Goal: Task Accomplishment & Management: Use online tool/utility

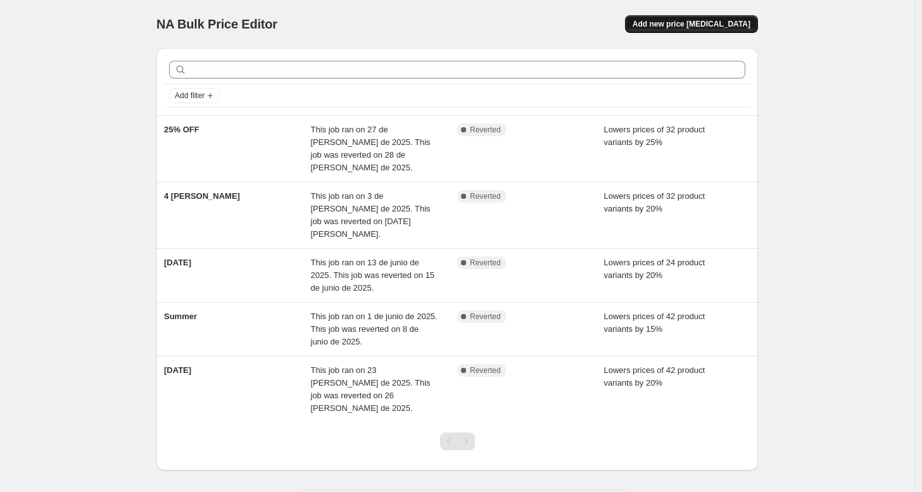
click at [696, 27] on span "Add new price [MEDICAL_DATA]" at bounding box center [692, 24] width 118 height 10
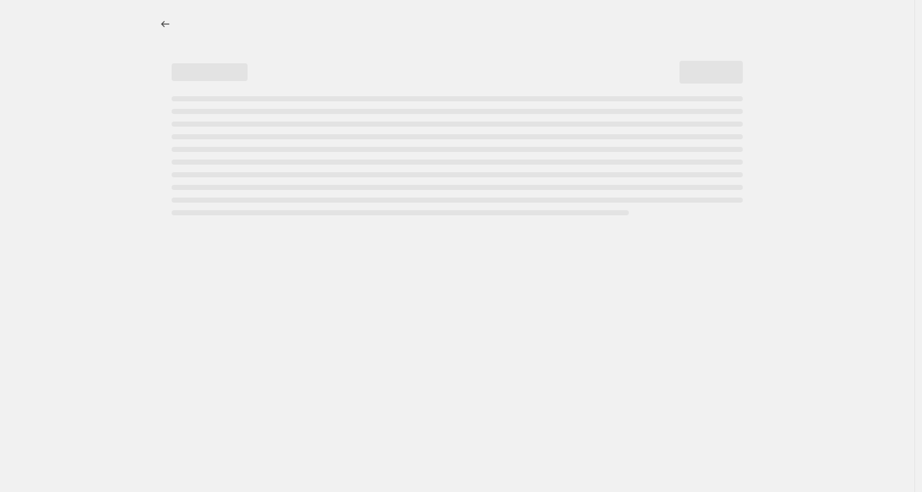
select select "percentage"
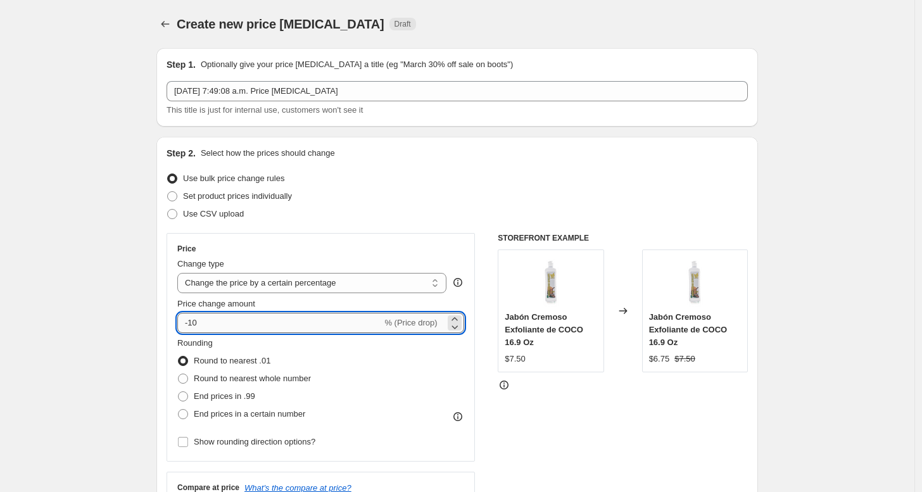
drag, startPoint x: 206, startPoint y: 320, endPoint x: 192, endPoint y: 322, distance: 14.0
click at [192, 322] on input "-10" at bounding box center [279, 323] width 205 height 20
type input "-30"
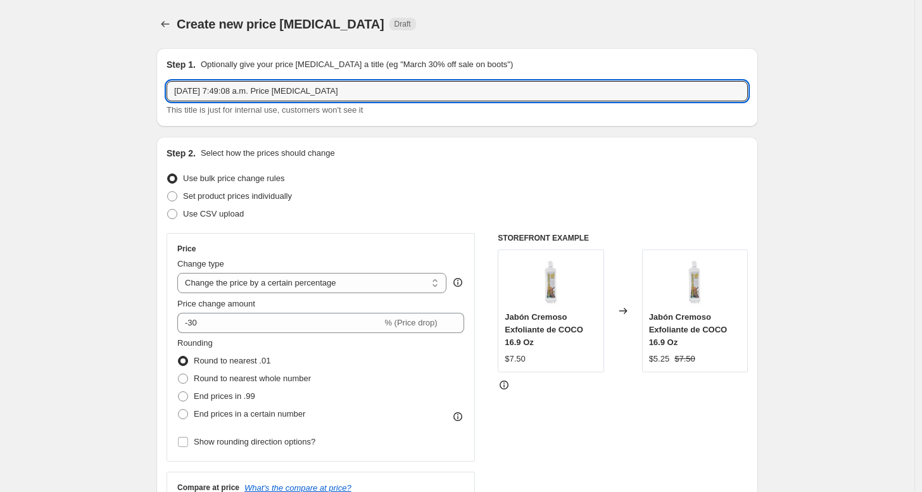
drag, startPoint x: 372, startPoint y: 96, endPoint x: 120, endPoint y: 87, distance: 252.1
type input "30% off Septiembre"
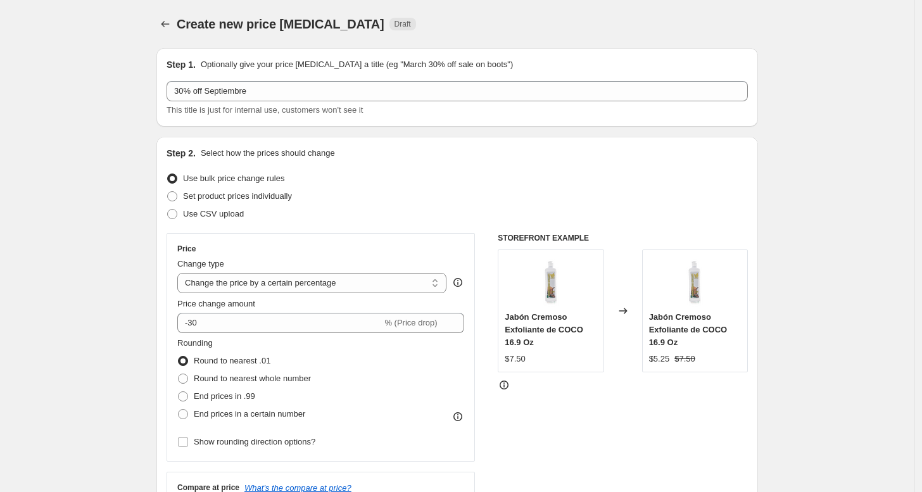
click at [502, 195] on div "Set product prices individually" at bounding box center [457, 196] width 581 height 18
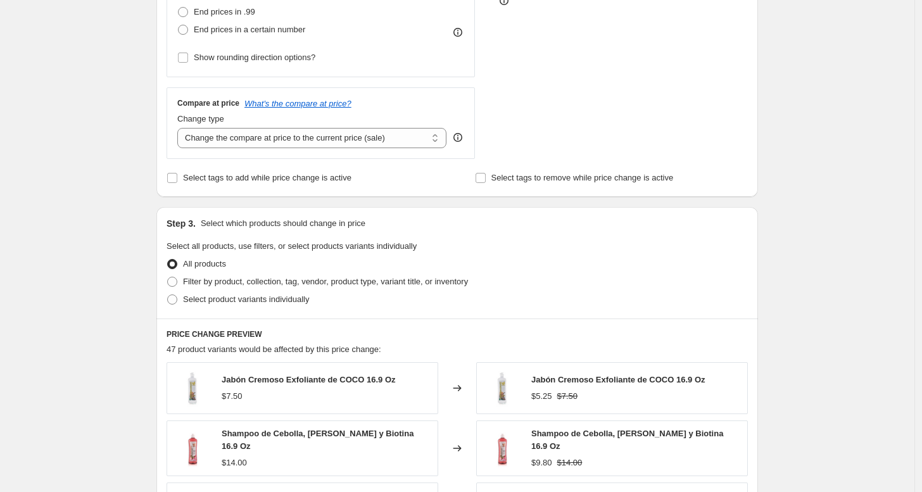
scroll to position [520, 0]
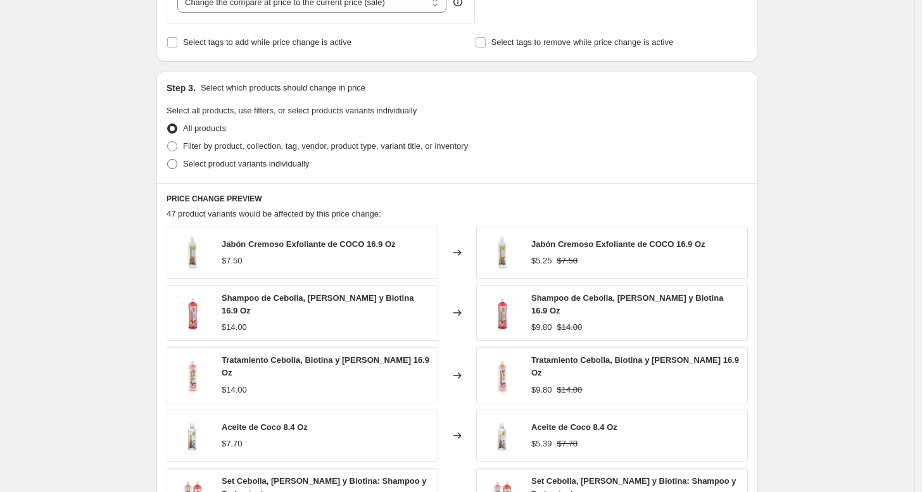
click at [173, 161] on span at bounding box center [172, 164] width 10 height 10
click at [168, 160] on input "Select product variants individually" at bounding box center [167, 159] width 1 height 1
radio input "true"
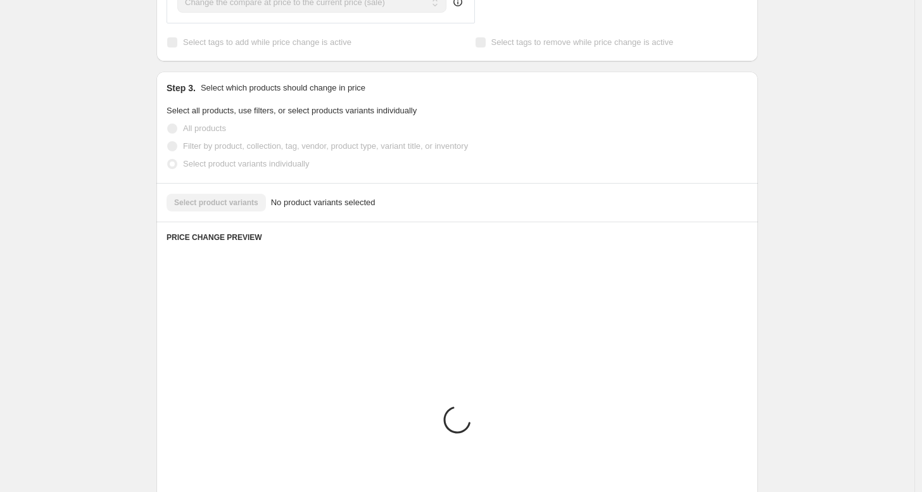
scroll to position [493, 0]
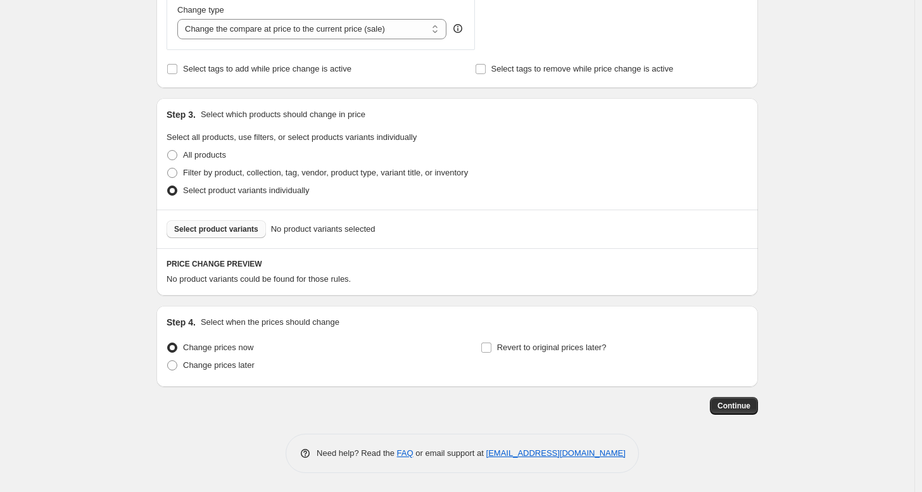
click at [235, 223] on button "Select product variants" at bounding box center [216, 229] width 99 height 18
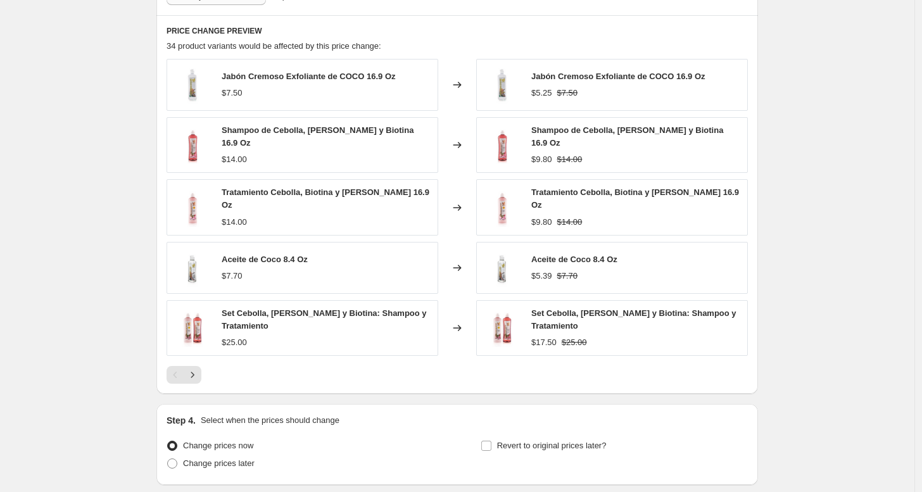
scroll to position [816, 0]
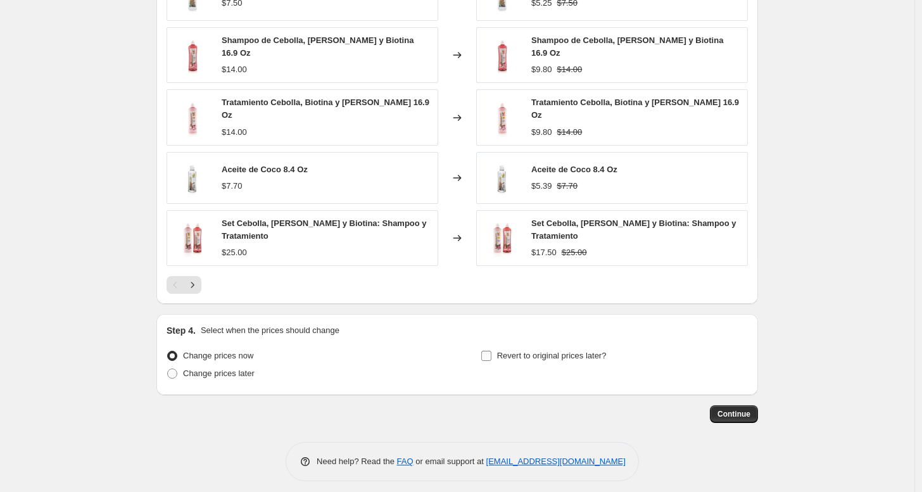
click at [496, 347] on label "Revert to original prices later?" at bounding box center [544, 356] width 126 height 18
click at [491, 351] on input "Revert to original prices later?" at bounding box center [486, 356] width 10 height 10
checkbox input "true"
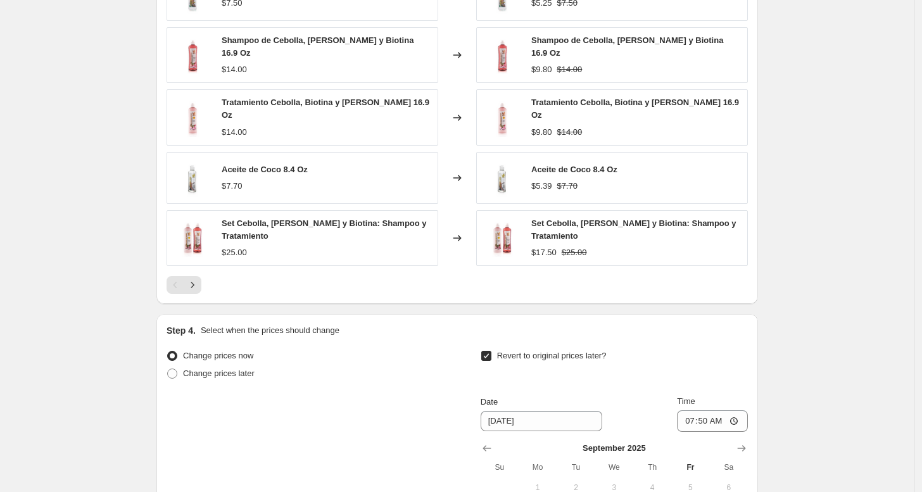
scroll to position [1034, 0]
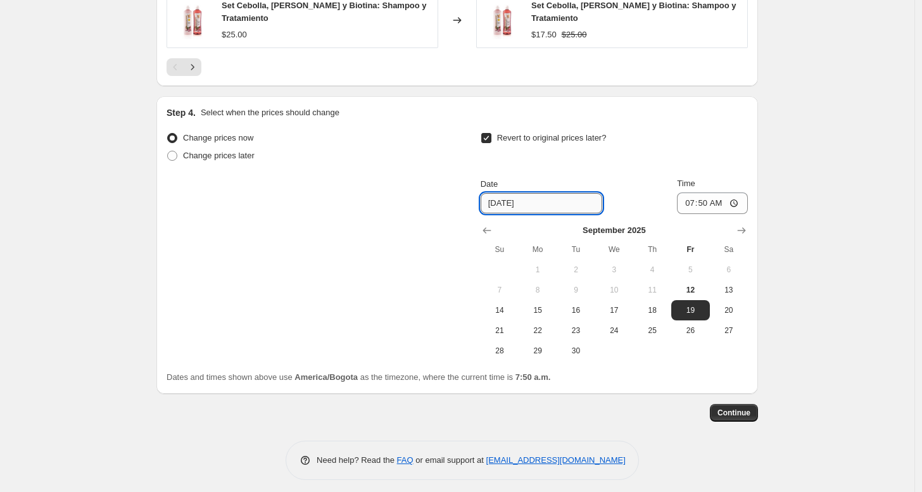
click at [530, 199] on input "9/19/2025" at bounding box center [542, 203] width 122 height 20
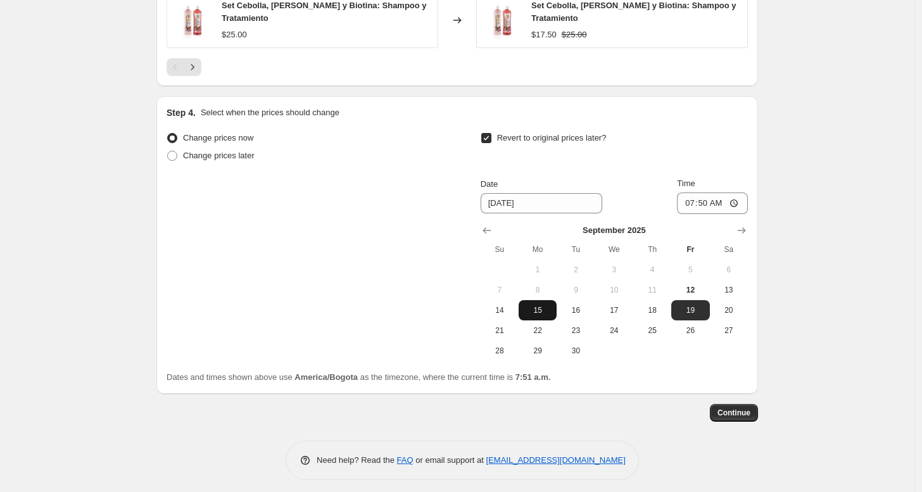
click at [538, 305] on span "15" at bounding box center [538, 310] width 28 height 10
type input "[DATE]"
click at [733, 200] on input "07:50" at bounding box center [712, 203] width 71 height 22
click at [704, 195] on input "07:50" at bounding box center [712, 203] width 71 height 22
click at [728, 192] on input "07:50" at bounding box center [712, 203] width 71 height 22
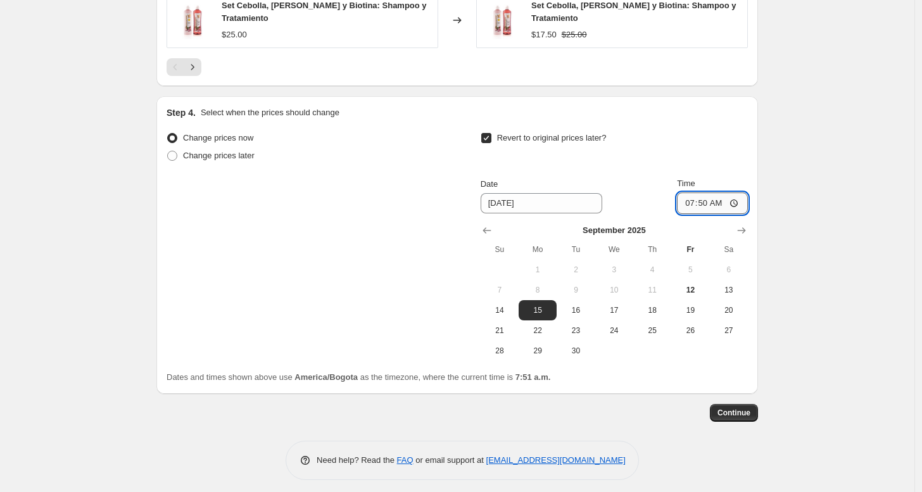
click at [704, 196] on input "07:50" at bounding box center [712, 203] width 71 height 22
click at [714, 197] on input "11:50" at bounding box center [712, 203] width 71 height 22
click at [736, 194] on input "11:59" at bounding box center [712, 203] width 71 height 22
type input "23:59"
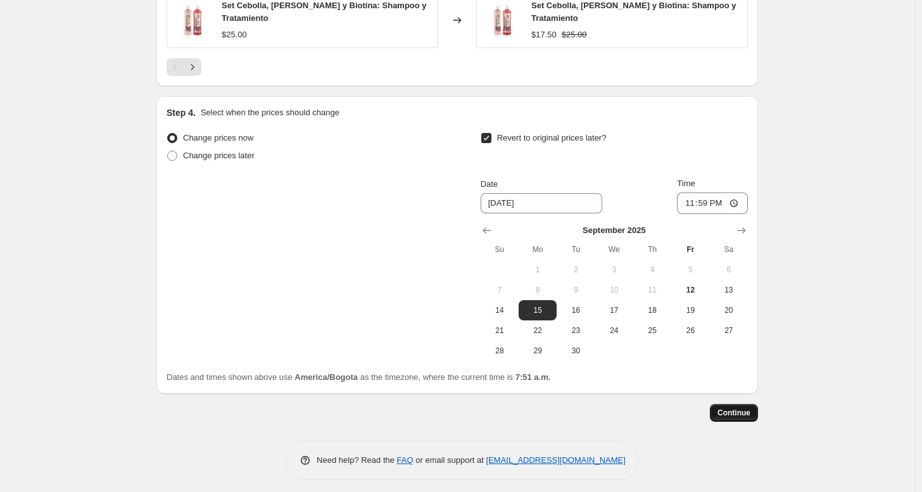
click at [743, 410] on span "Continue" at bounding box center [733, 413] width 33 height 10
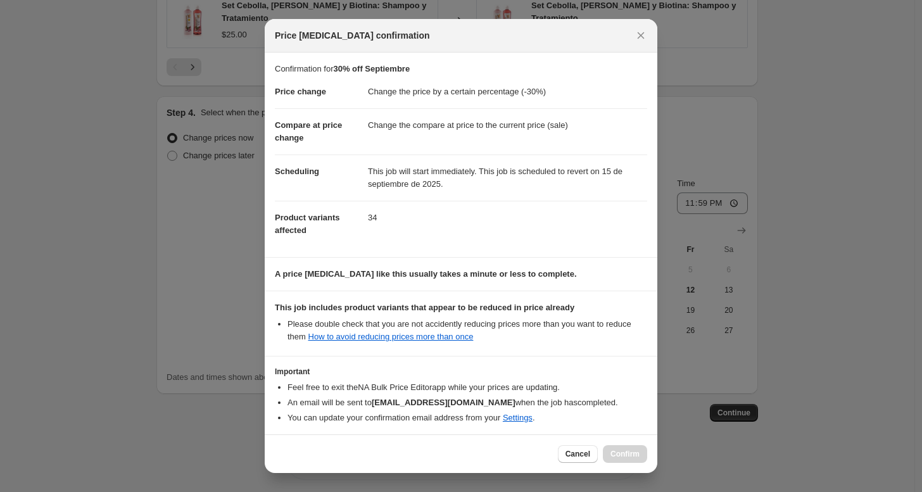
scroll to position [54, 0]
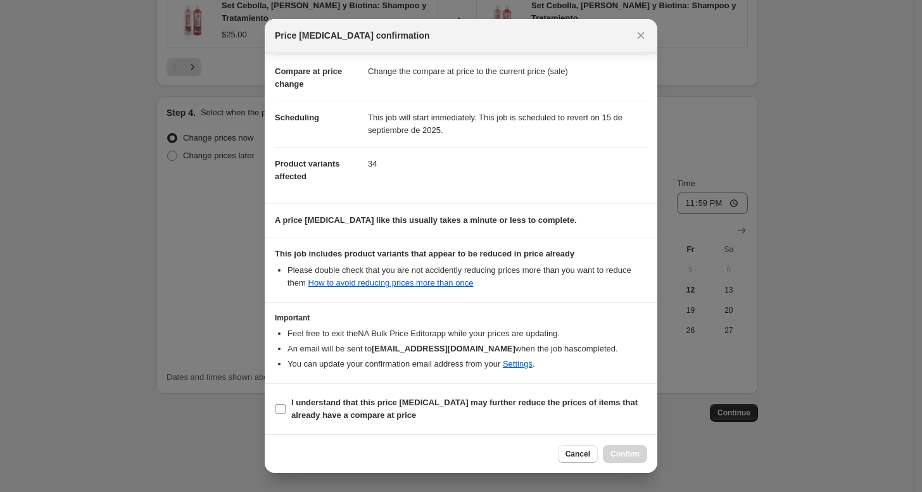
click at [288, 408] on label "I understand that this price change job may further reduce the prices of items …" at bounding box center [461, 409] width 372 height 30
click at [286, 408] on input "I understand that this price change job may further reduce the prices of items …" at bounding box center [280, 409] width 10 height 10
checkbox input "true"
click at [624, 453] on span "Confirm" at bounding box center [624, 454] width 29 height 10
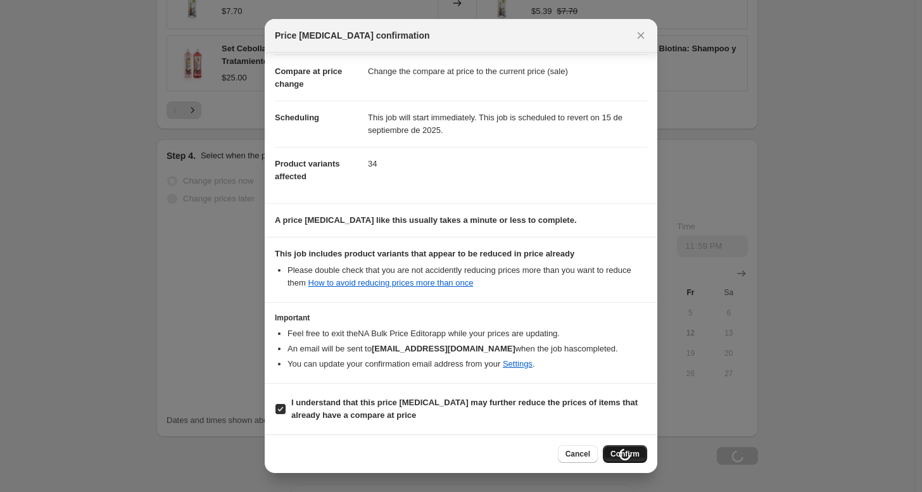
scroll to position [1034, 0]
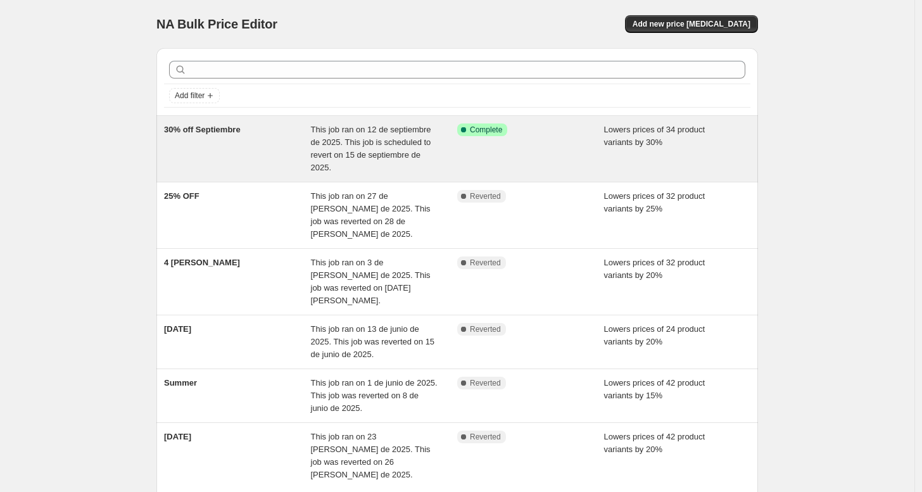
click at [206, 134] on span "30% off Septiembre" at bounding box center [202, 129] width 77 height 9
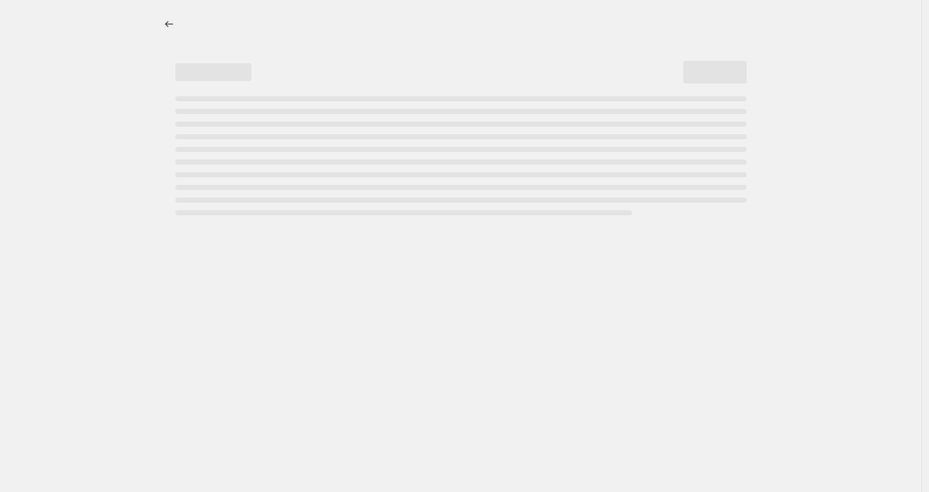
select select "percentage"
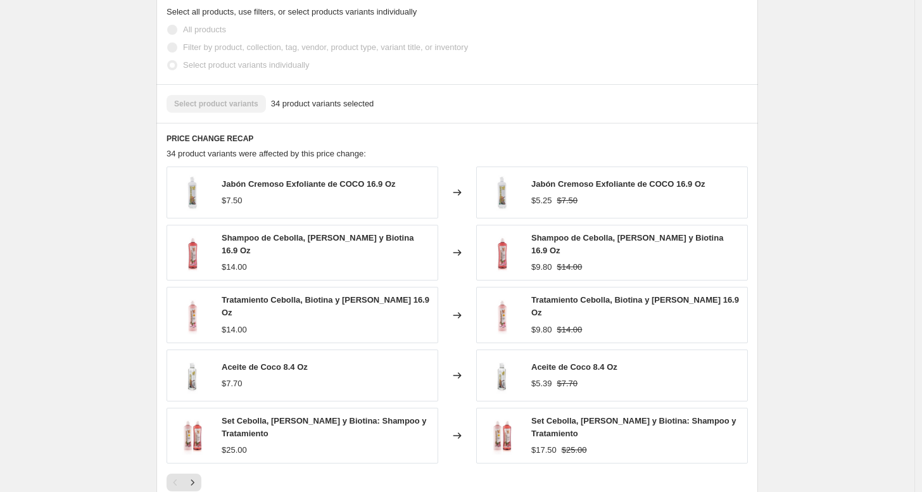
scroll to position [858, 0]
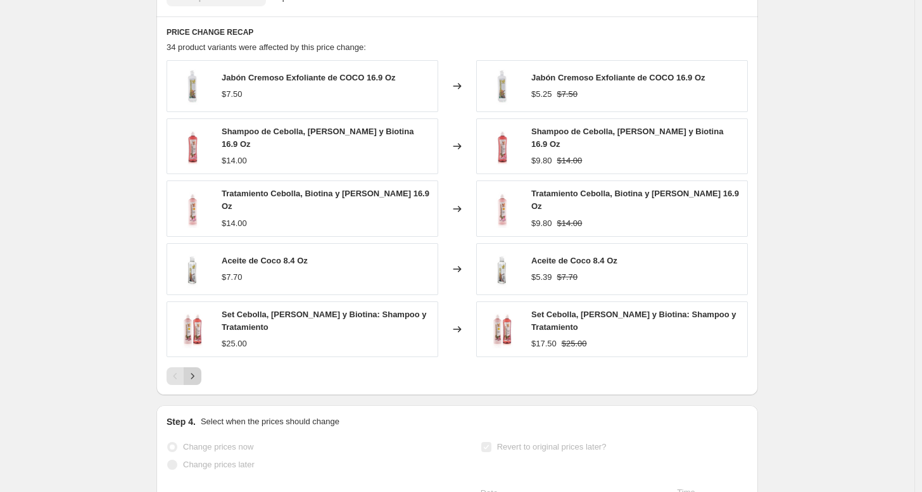
click at [196, 370] on icon "Next" at bounding box center [192, 376] width 13 height 13
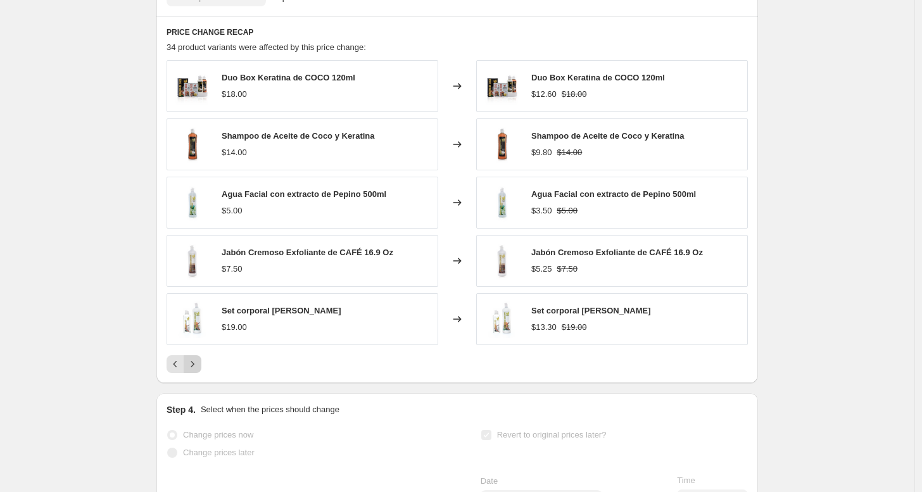
click at [196, 370] on button "Next" at bounding box center [193, 364] width 18 height 18
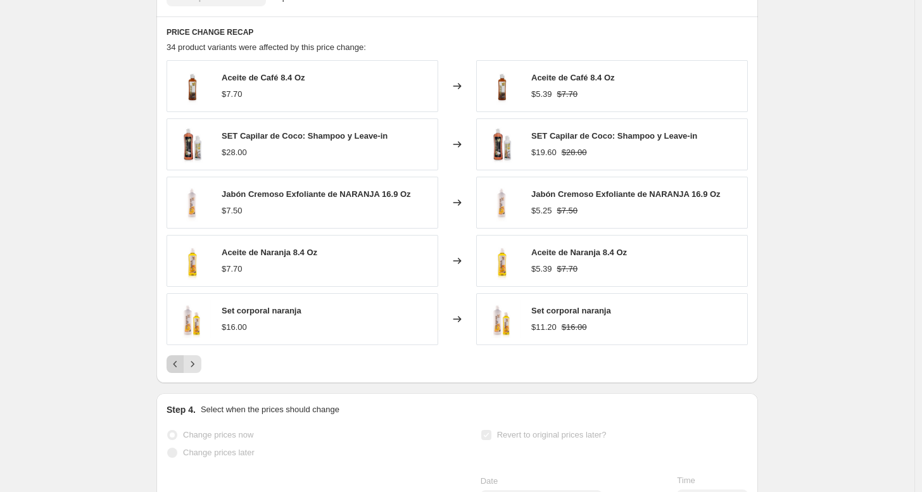
click at [174, 369] on icon "Previous" at bounding box center [175, 364] width 13 height 13
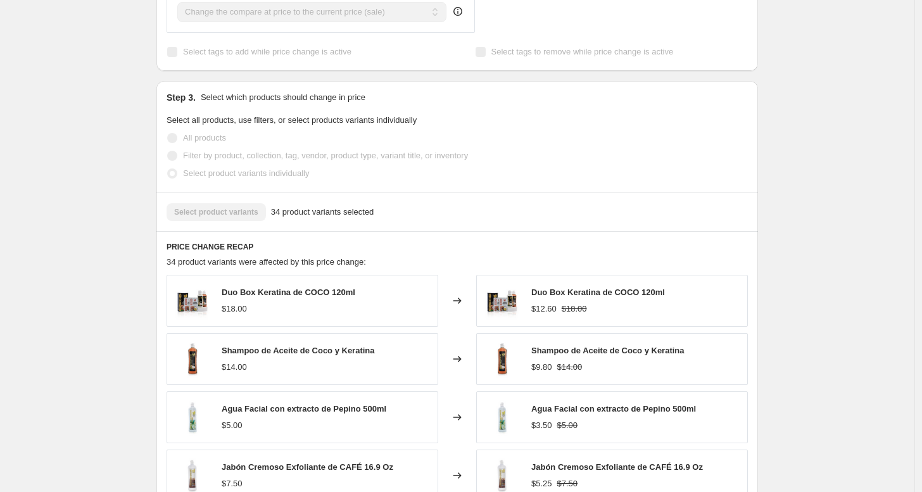
scroll to position [0, 0]
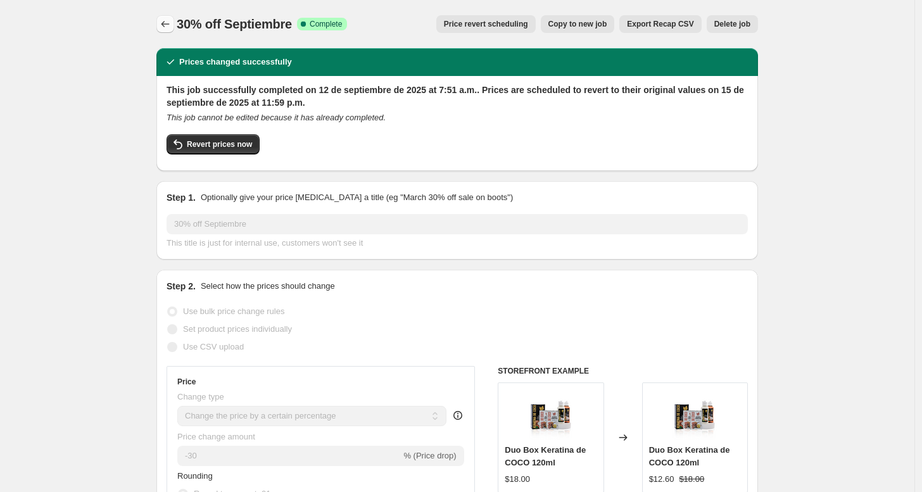
click at [172, 23] on icon "Price change jobs" at bounding box center [165, 24] width 13 height 13
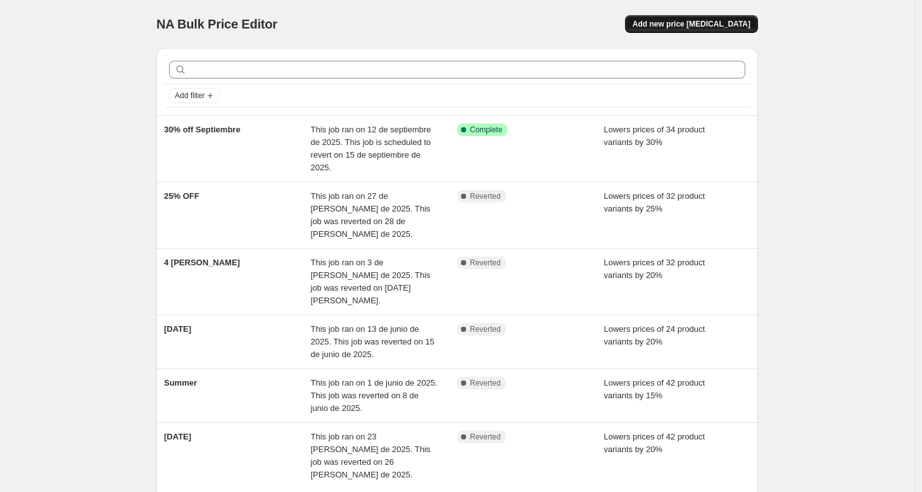
click at [718, 17] on button "Add new price [MEDICAL_DATA]" at bounding box center [691, 24] width 133 height 18
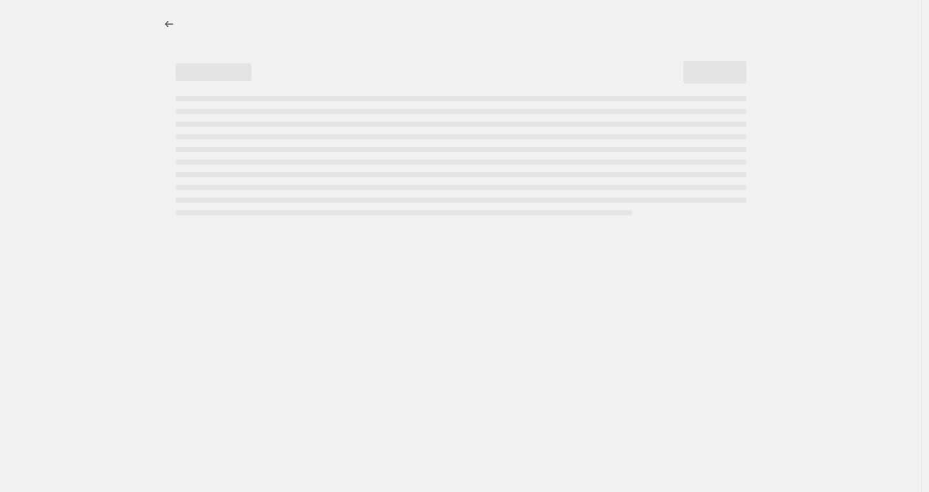
select select "percentage"
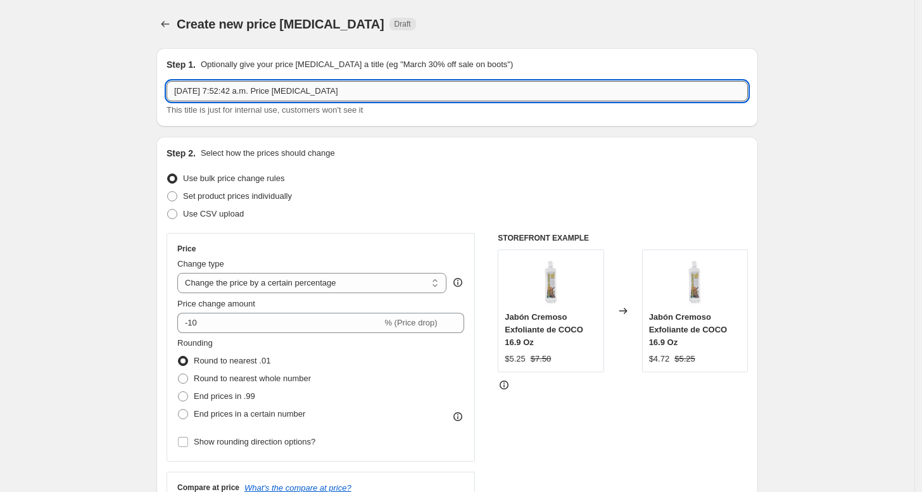
drag, startPoint x: 400, startPoint y: 92, endPoint x: 206, endPoint y: 91, distance: 193.7
click at [206, 91] on input "[DATE] 7:52:42 a.m. Price [MEDICAL_DATA]" at bounding box center [457, 91] width 581 height 20
